Goal: Information Seeking & Learning: Compare options

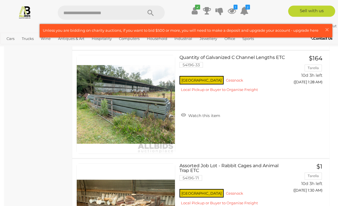
scroll to position [3552, 0]
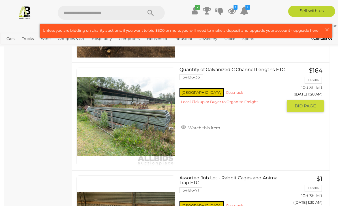
click at [232, 68] on link "Quantity of Galvanized C Channel Lengths ETC 54196-33 NSW Cessnock" at bounding box center [233, 87] width 99 height 41
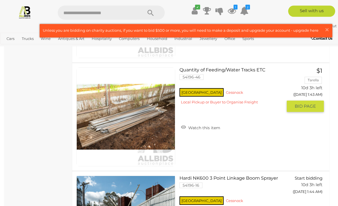
scroll to position [4525, 0]
click at [239, 67] on link "Quantity of Feeding/Water Tracks ETC 54196-46 NSW Cessnock" at bounding box center [233, 87] width 99 height 41
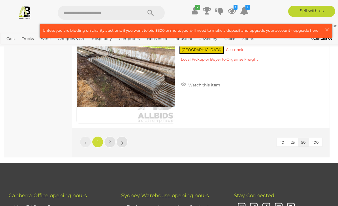
scroll to position [5434, 0]
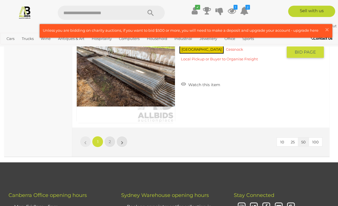
click at [159, 75] on img at bounding box center [126, 74] width 98 height 98
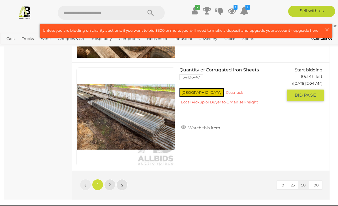
scroll to position [5386, 0]
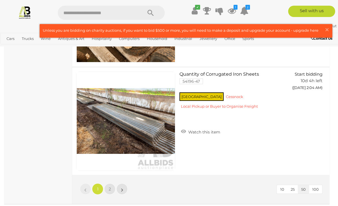
click at [109, 184] on link "2" at bounding box center [109, 188] width 11 height 11
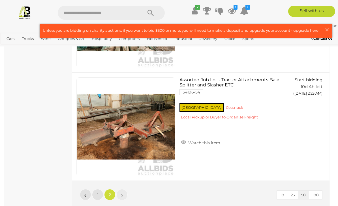
click at [97, 193] on span "1" at bounding box center [97, 194] width 1 height 5
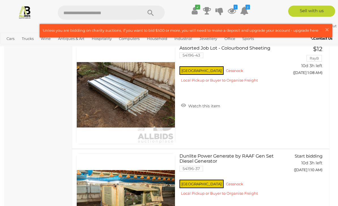
scroll to position [2059, 0]
click at [159, 108] on img at bounding box center [126, 95] width 98 height 98
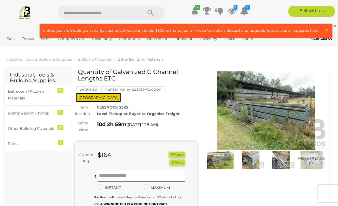
scroll to position [65, 193]
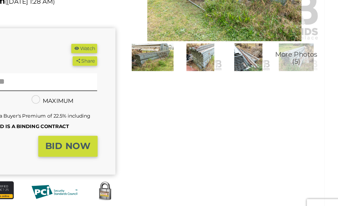
click at [237, 97] on img at bounding box center [250, 95] width 27 height 18
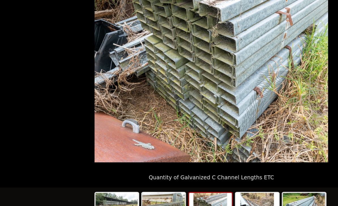
click at [215, 181] on img at bounding box center [228, 192] width 27 height 22
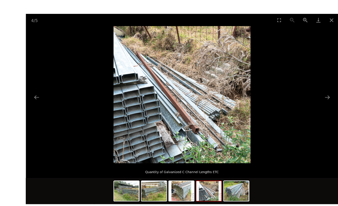
scroll to position [3, 0]
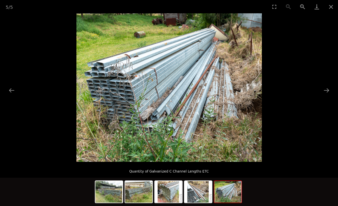
click at [331, 6] on button "Close gallery" at bounding box center [331, 6] width 14 height 13
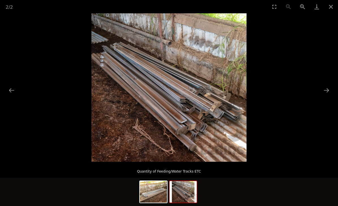
click at [331, 7] on button "Close gallery" at bounding box center [331, 6] width 14 height 13
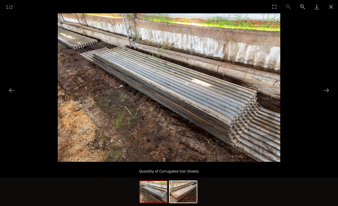
click at [328, 90] on button "Next slide" at bounding box center [327, 90] width 12 height 11
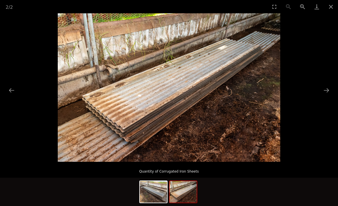
click at [331, 10] on button "Close gallery" at bounding box center [331, 6] width 14 height 13
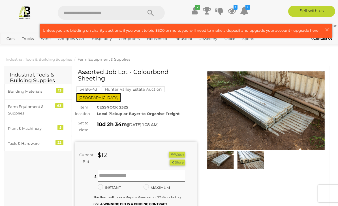
scroll to position [46, 0]
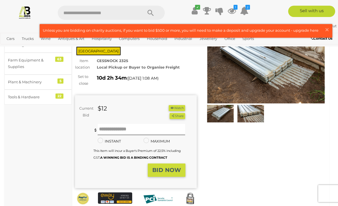
click at [273, 65] on img at bounding box center [266, 64] width 122 height 78
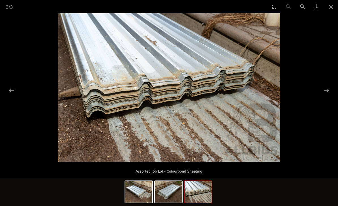
click at [199, 203] on img at bounding box center [198, 192] width 27 height 22
